Goal: Find specific page/section: Find specific page/section

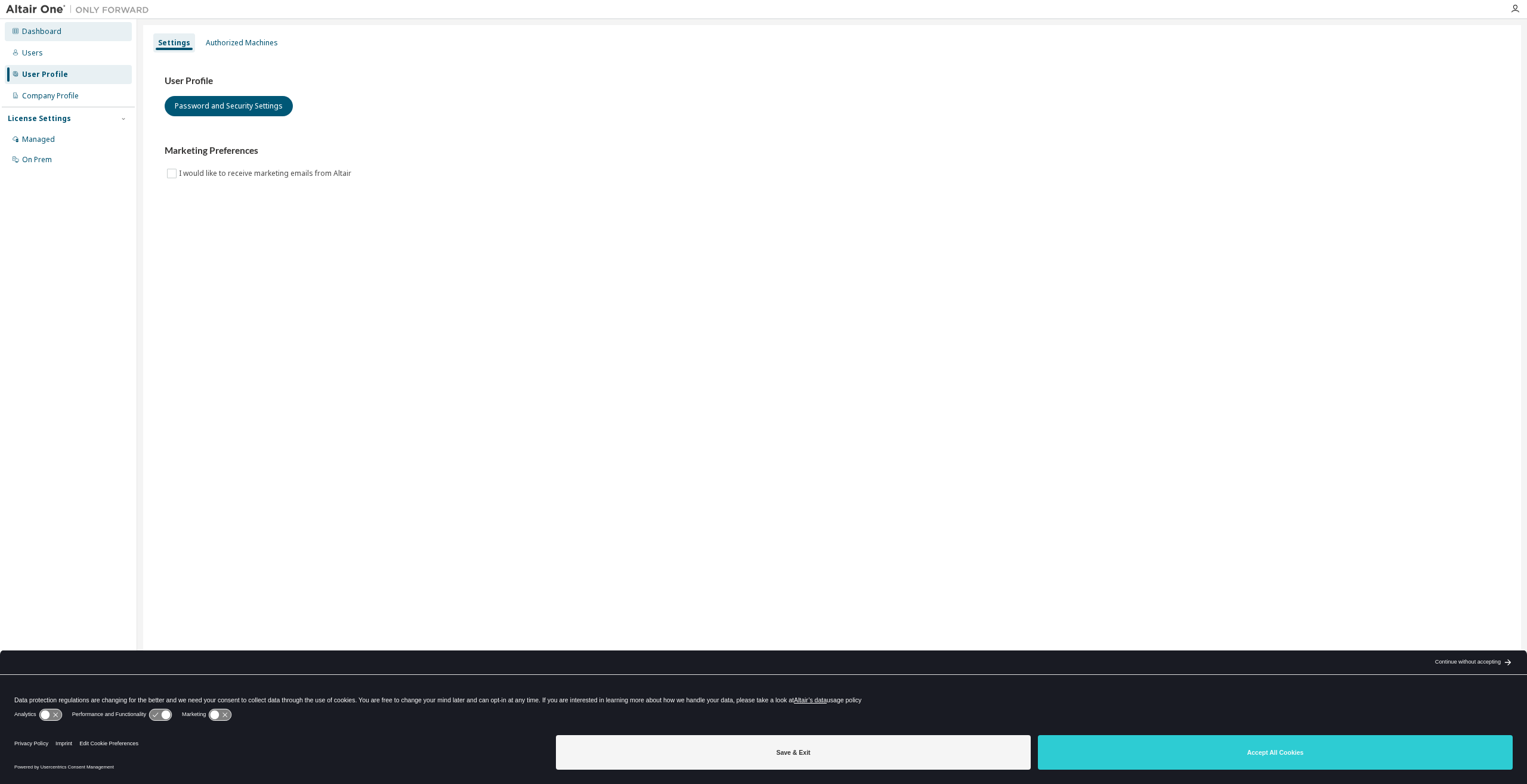
click at [39, 39] on div "Dashboard" at bounding box center [69, 31] width 127 height 19
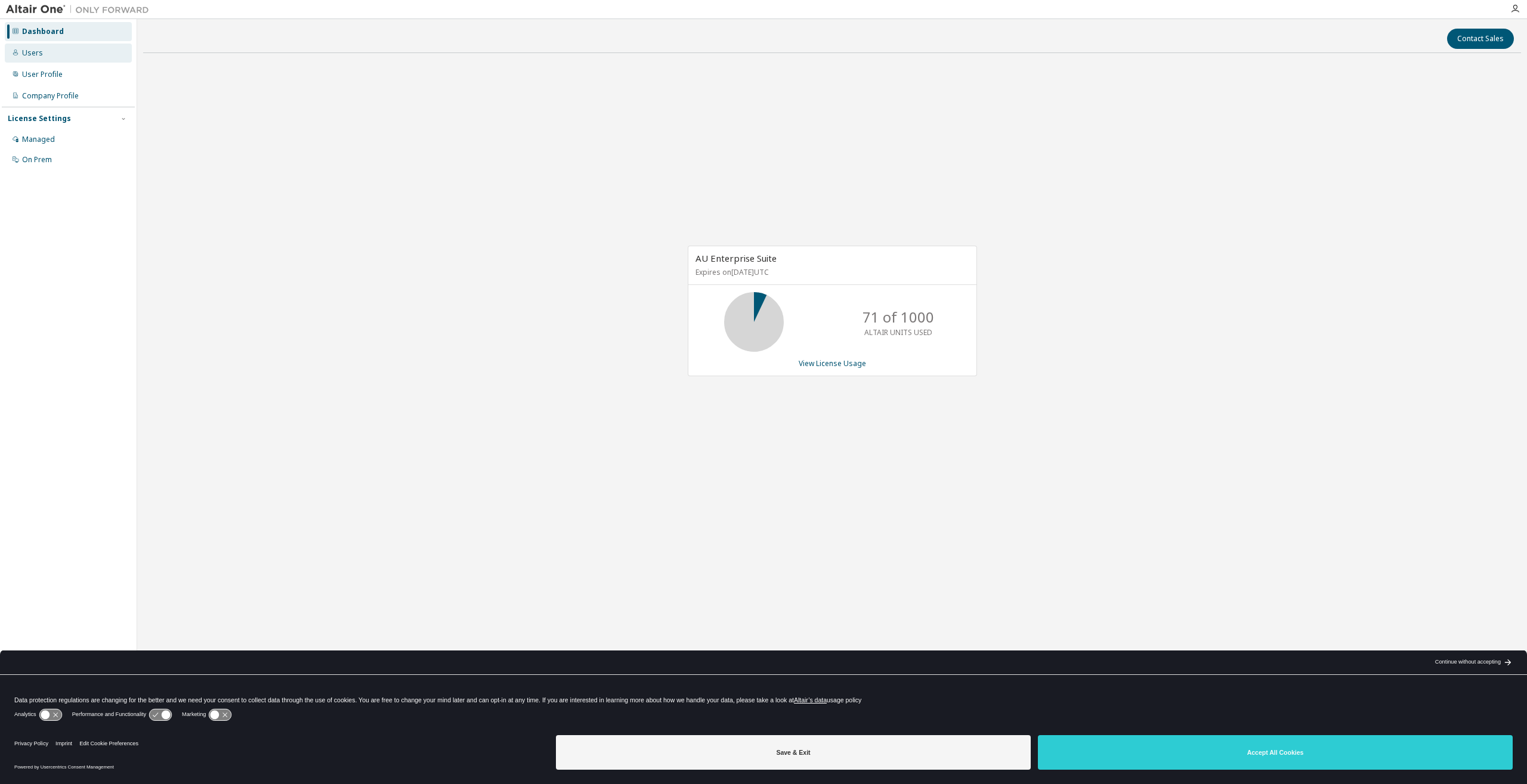
click at [18, 56] on icon at bounding box center [15, 53] width 7 height 7
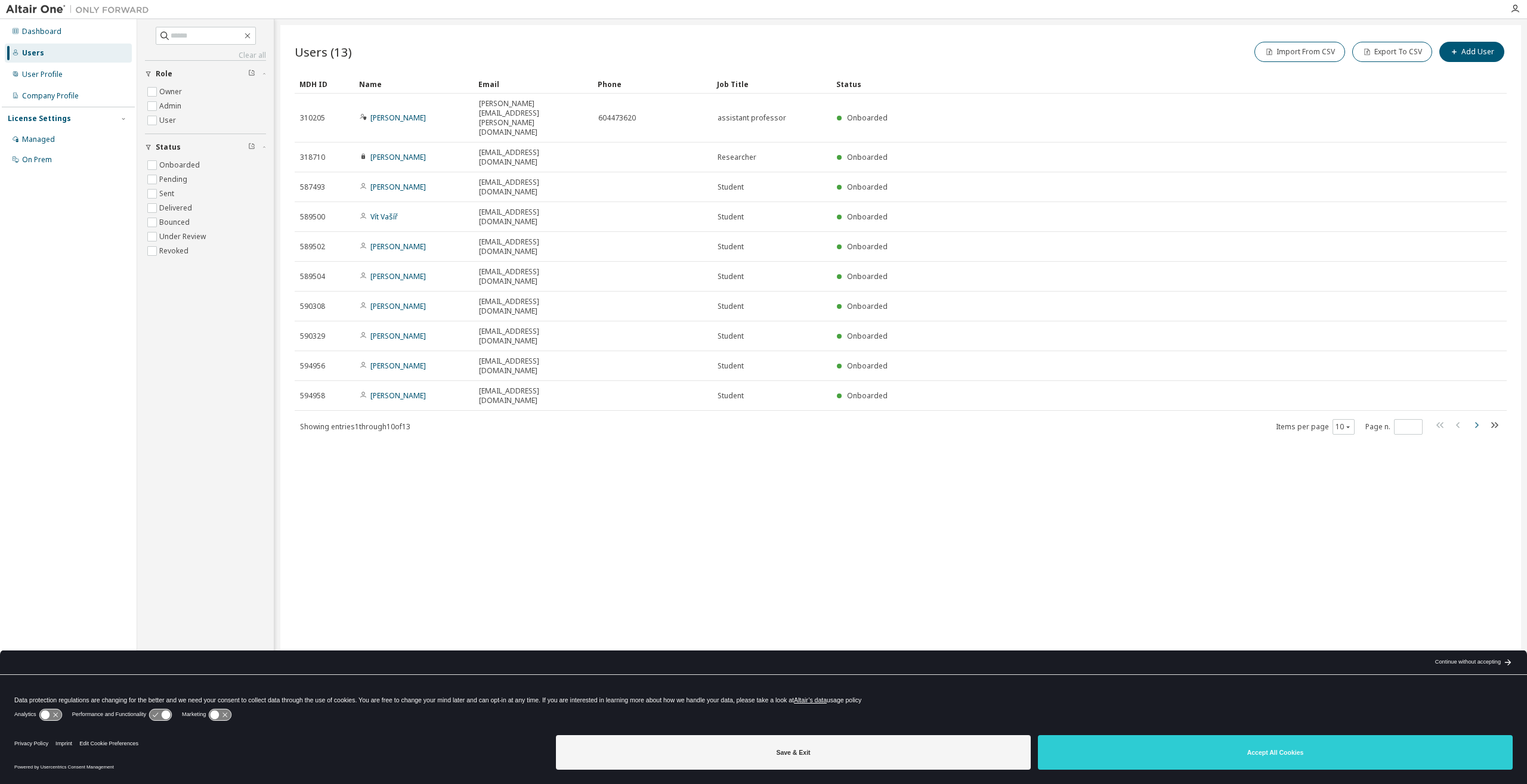
click at [1476, 422] on icon "button" at bounding box center [1476, 425] width 4 height 6
type input "*"
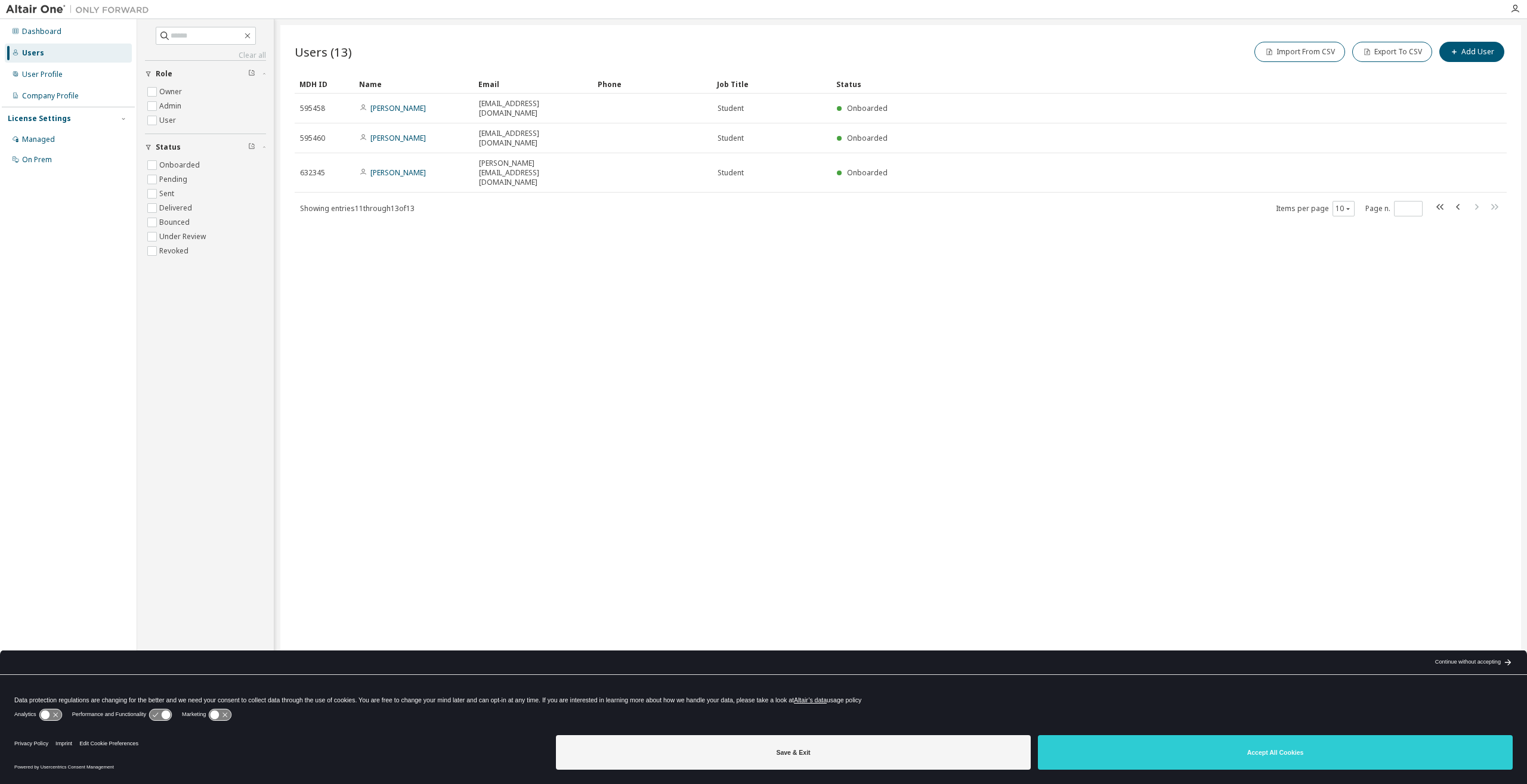
click at [569, 289] on div "Users (13) Import From CSV Export To CSV Add User Clear Load Save Save As Field…" at bounding box center [900, 384] width 1240 height 718
click at [618, 286] on div "Users (13) Import From CSV Export To CSV Add User Clear Load Save Save As Field…" at bounding box center [900, 384] width 1240 height 718
